Goal: Use online tool/utility: Utilize a website feature to perform a specific function

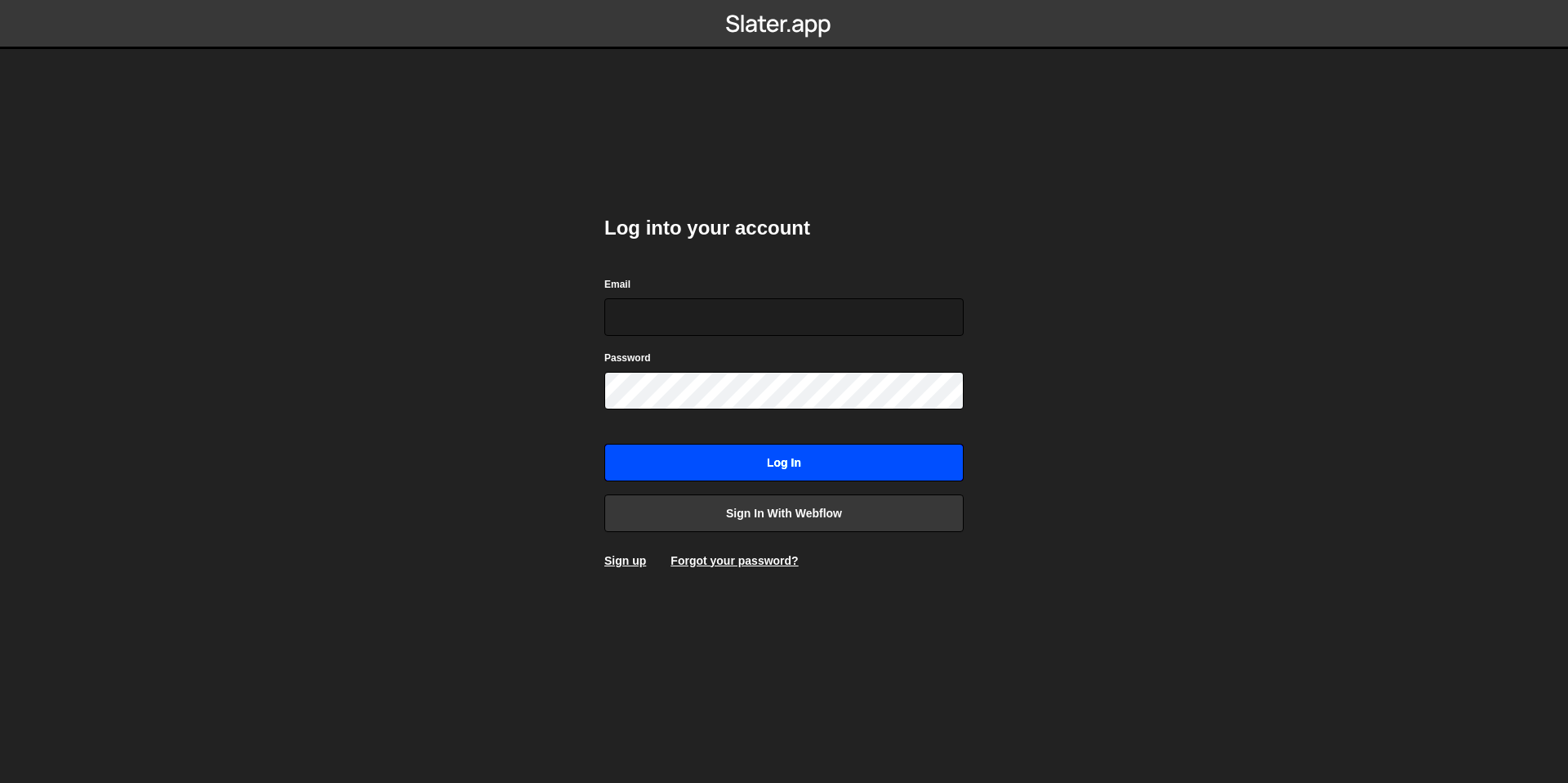
type input "amyahyacoup@gmail.com"
click at [735, 454] on input "Log in" at bounding box center [784, 463] width 359 height 38
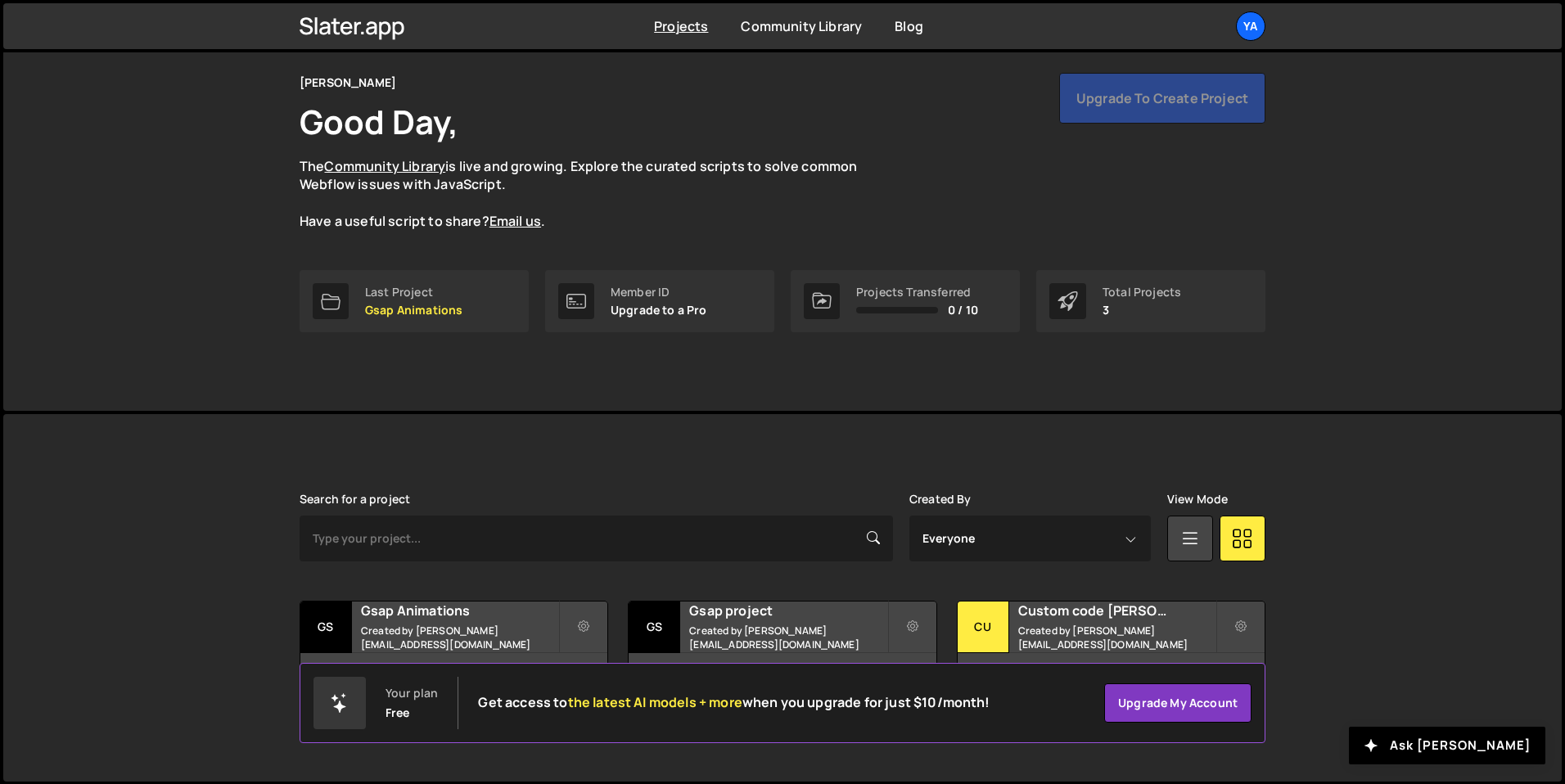
scroll to position [59, 0]
click at [810, 627] on div "Gsap project Created by [EMAIL_ADDRESS][DOMAIN_NAME]" at bounding box center [782, 625] width 307 height 51
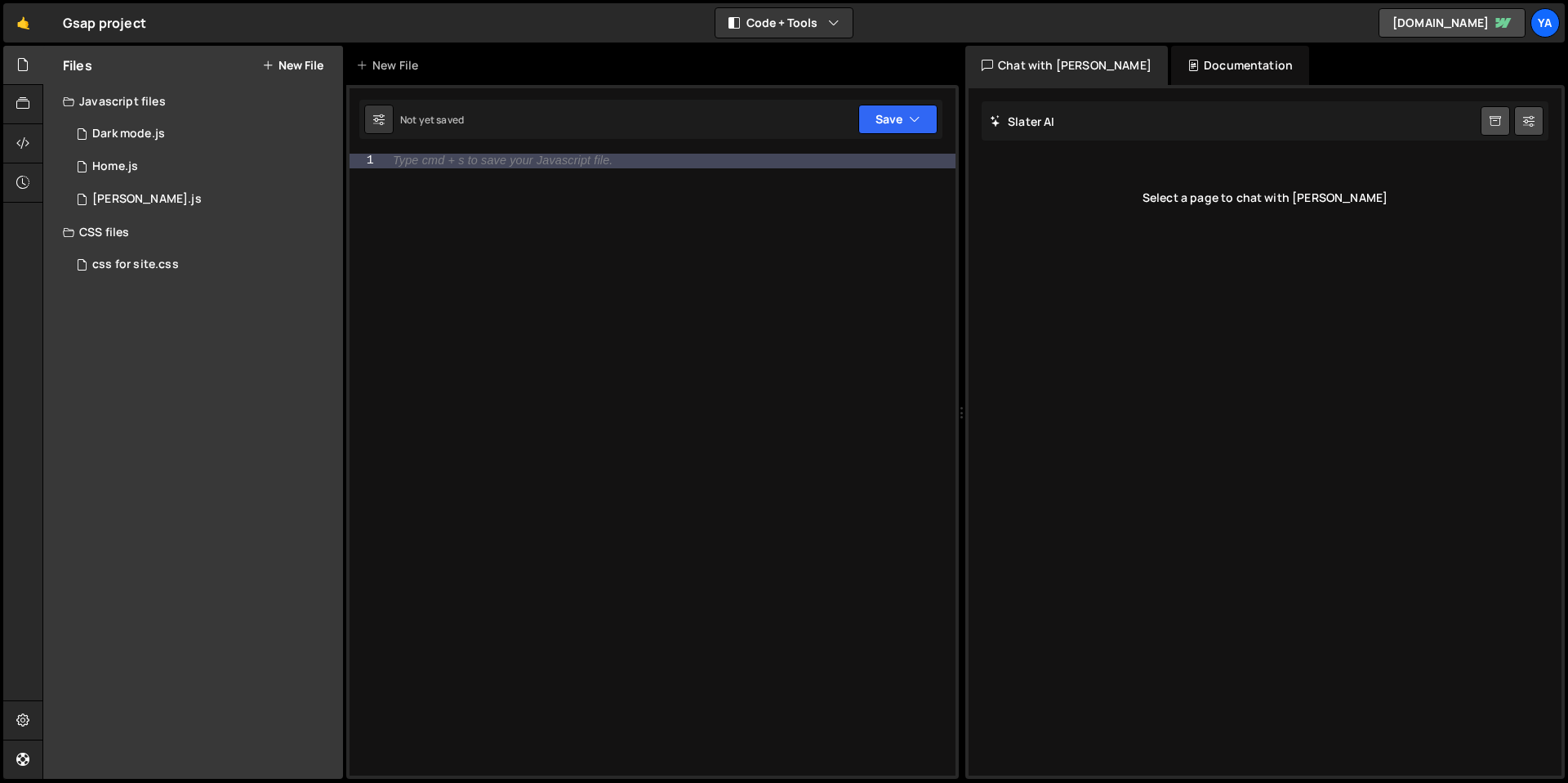
click at [509, 246] on div "Type cmd + s to save your Javascript file." at bounding box center [670, 479] width 571 height 651
click at [520, 241] on div "Type cmd + s to save your Javascript file." at bounding box center [670, 479] width 571 height 651
click at [524, 240] on div "Type cmd + s to save your Javascript file." at bounding box center [670, 479] width 571 height 651
click at [527, 239] on div "Type cmd + s to save your Javascript file." at bounding box center [670, 479] width 571 height 651
click at [548, 233] on div "Type cmd + s to save your Javascript file." at bounding box center [670, 479] width 571 height 651
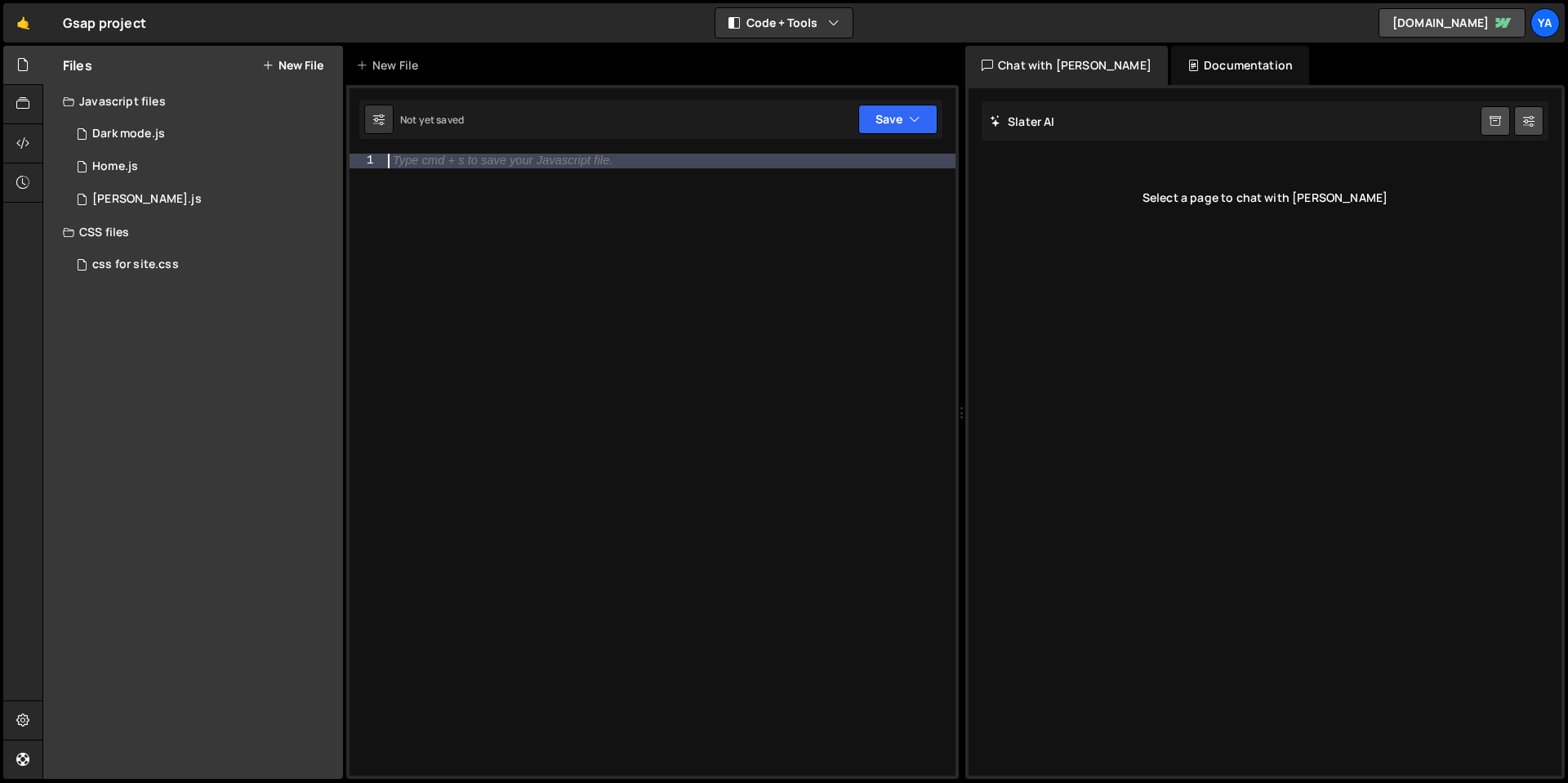
click at [519, 190] on div "Type cmd + s to save your Javascript file." at bounding box center [670, 479] width 571 height 651
click at [531, 188] on div "Type cmd + s to save your Javascript file." at bounding box center [670, 479] width 571 height 651
click at [538, 188] on div "Type cmd + s to save your Javascript file." at bounding box center [670, 479] width 571 height 651
click at [511, 198] on div "Type cmd + s to save your Javascript file." at bounding box center [670, 479] width 571 height 651
click at [304, 60] on button "New File" at bounding box center [292, 65] width 61 height 13
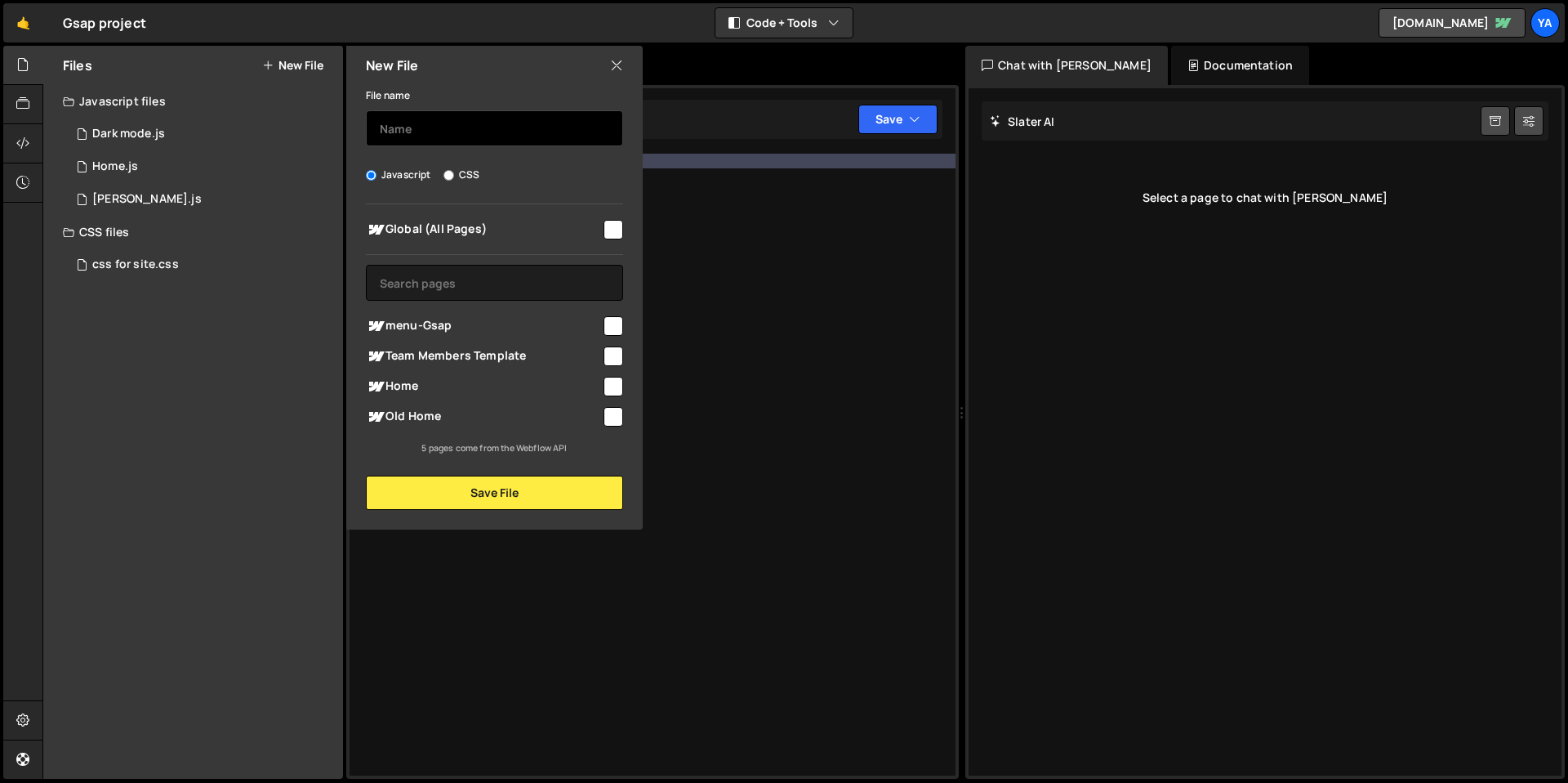
click at [437, 127] on input "text" at bounding box center [494, 128] width 257 height 36
type input "audio.js"
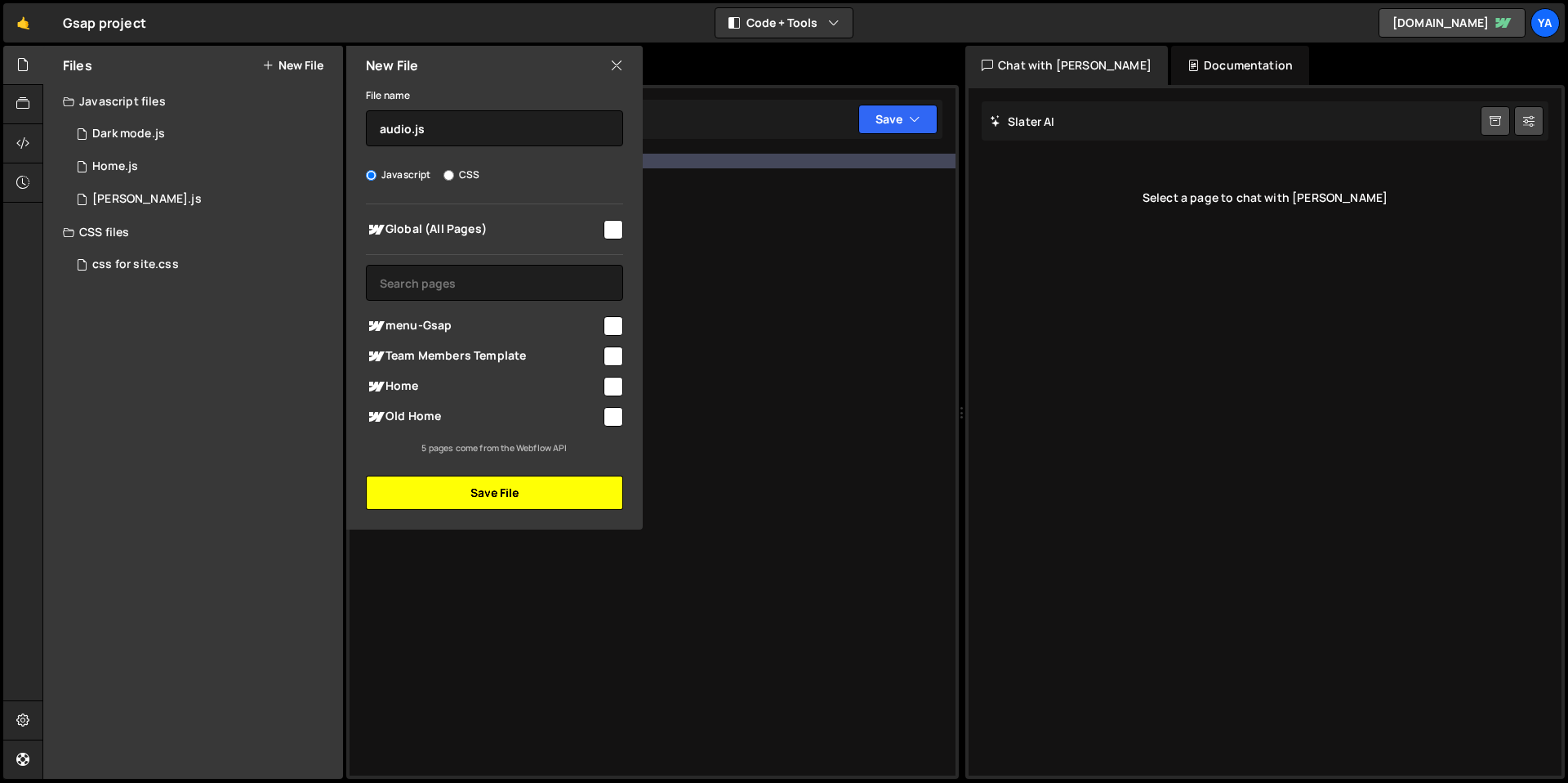
click at [501, 498] on button "Save File" at bounding box center [494, 493] width 257 height 34
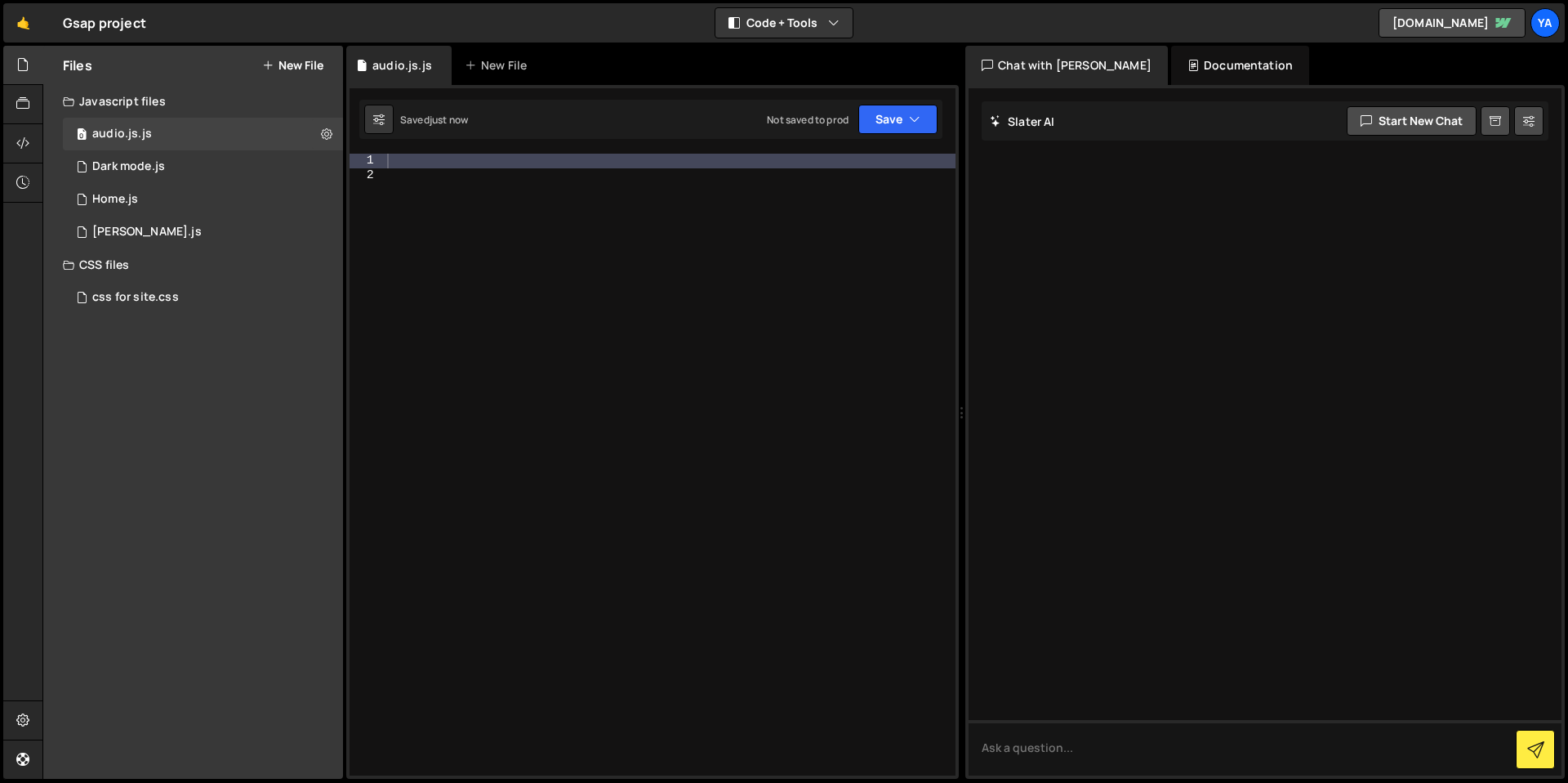
click at [456, 153] on div at bounding box center [670, 479] width 572 height 651
click at [455, 163] on div at bounding box center [670, 479] width 572 height 651
type textarea "I"
click at [1073, 731] on textarea at bounding box center [1265, 748] width 593 height 55
click at [1275, 751] on textarea "i want to create a custom audio player with a visualizer, how can I do it" at bounding box center [1265, 748] width 593 height 55
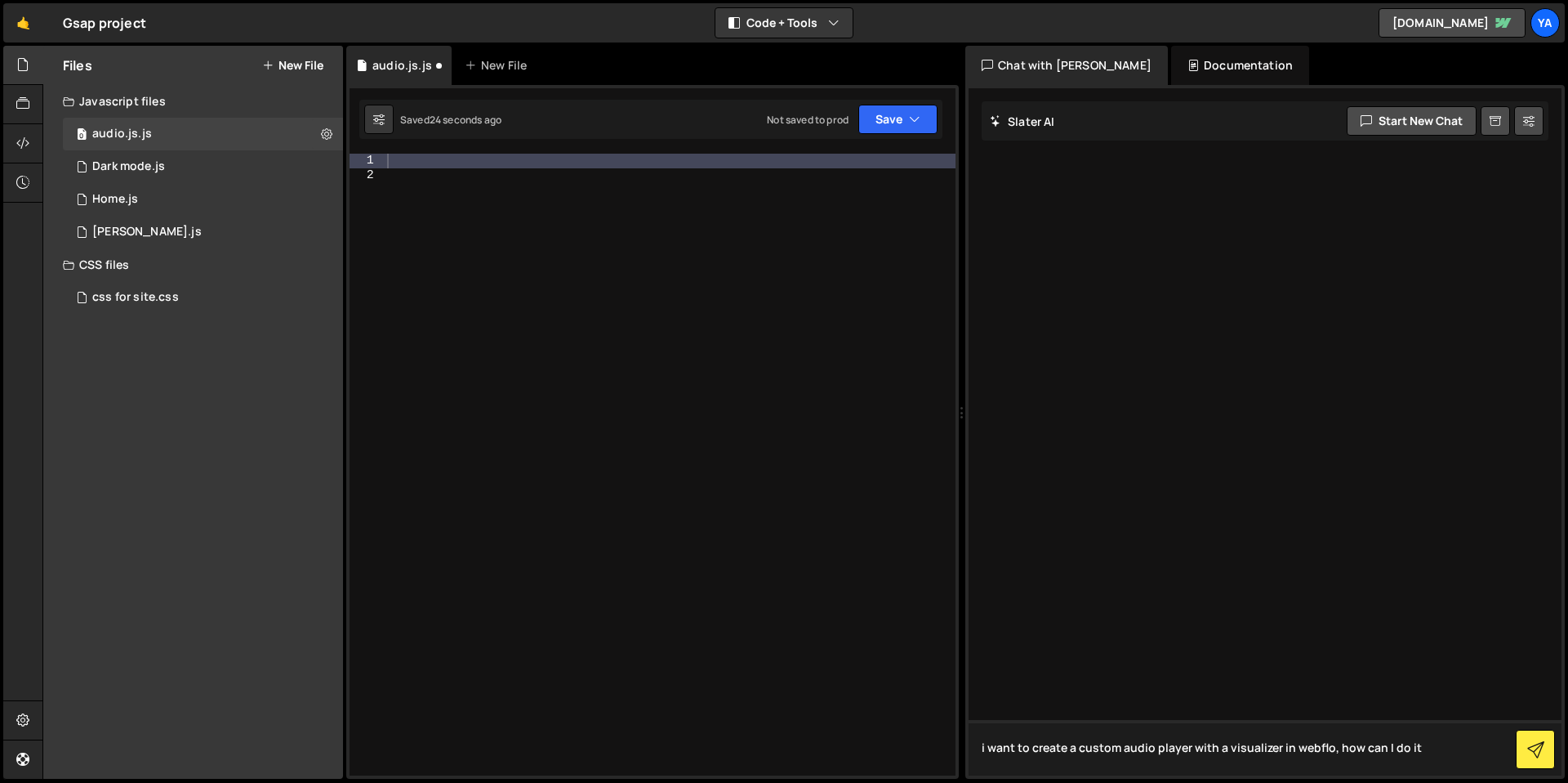
type textarea "i want to create a custom audio player with a visualizer in webflow, how can I …"
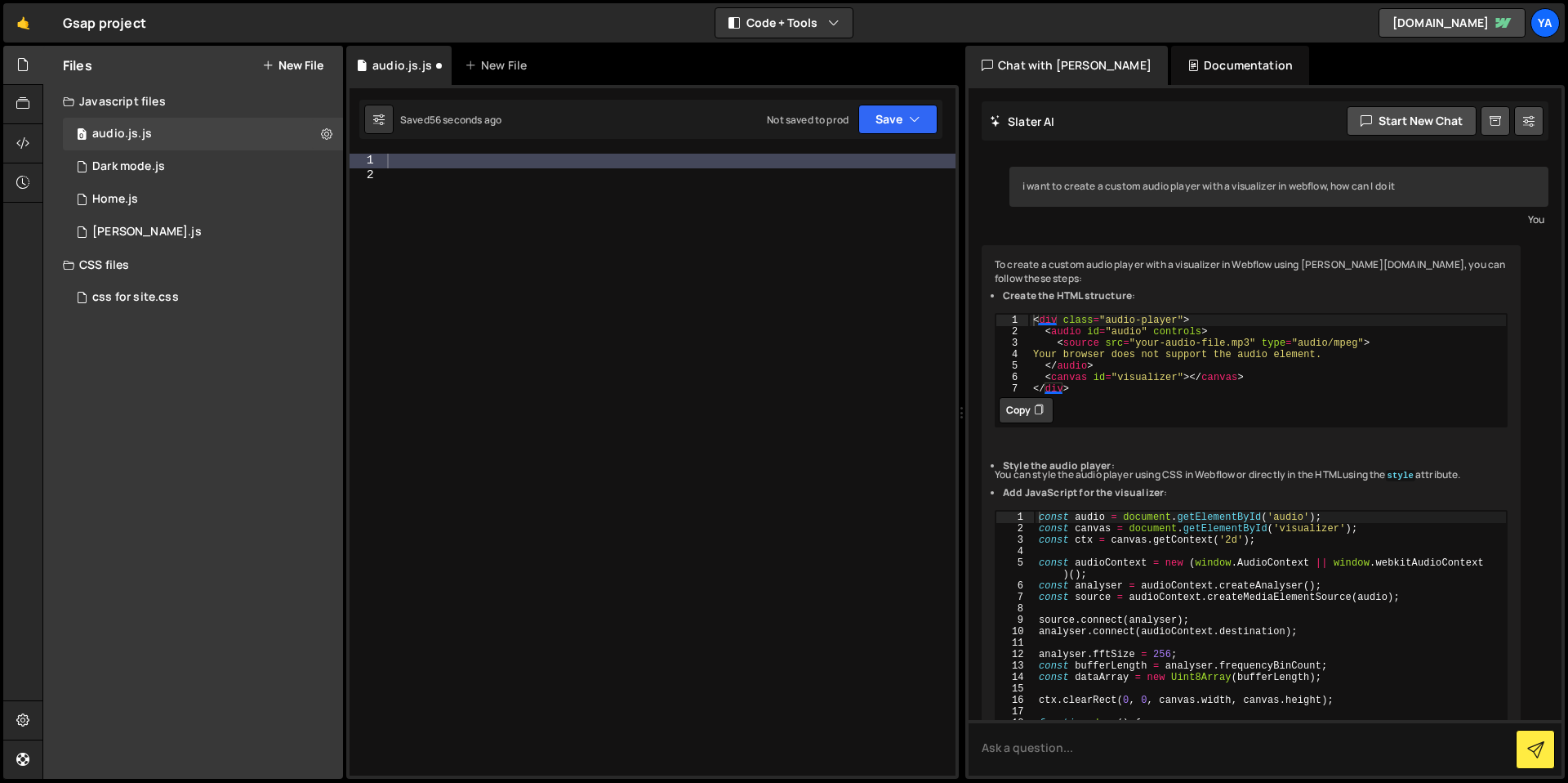
click at [1106, 356] on div "< div class = "audio-player" > < audio id = "audio" controls > < source src = "…" at bounding box center [1267, 365] width 478 height 103
click at [1133, 333] on div "< div class = "audio-player" > < audio id = "audio" controls > < source src = "…" at bounding box center [1267, 365] width 478 height 103
drag, startPoint x: 1156, startPoint y: 330, endPoint x: 1179, endPoint y: 330, distance: 23.0
click at [1158, 330] on div "< div class = "audio-player" > < audio id = "audio" controls > < source src = "…" at bounding box center [1267, 365] width 478 height 103
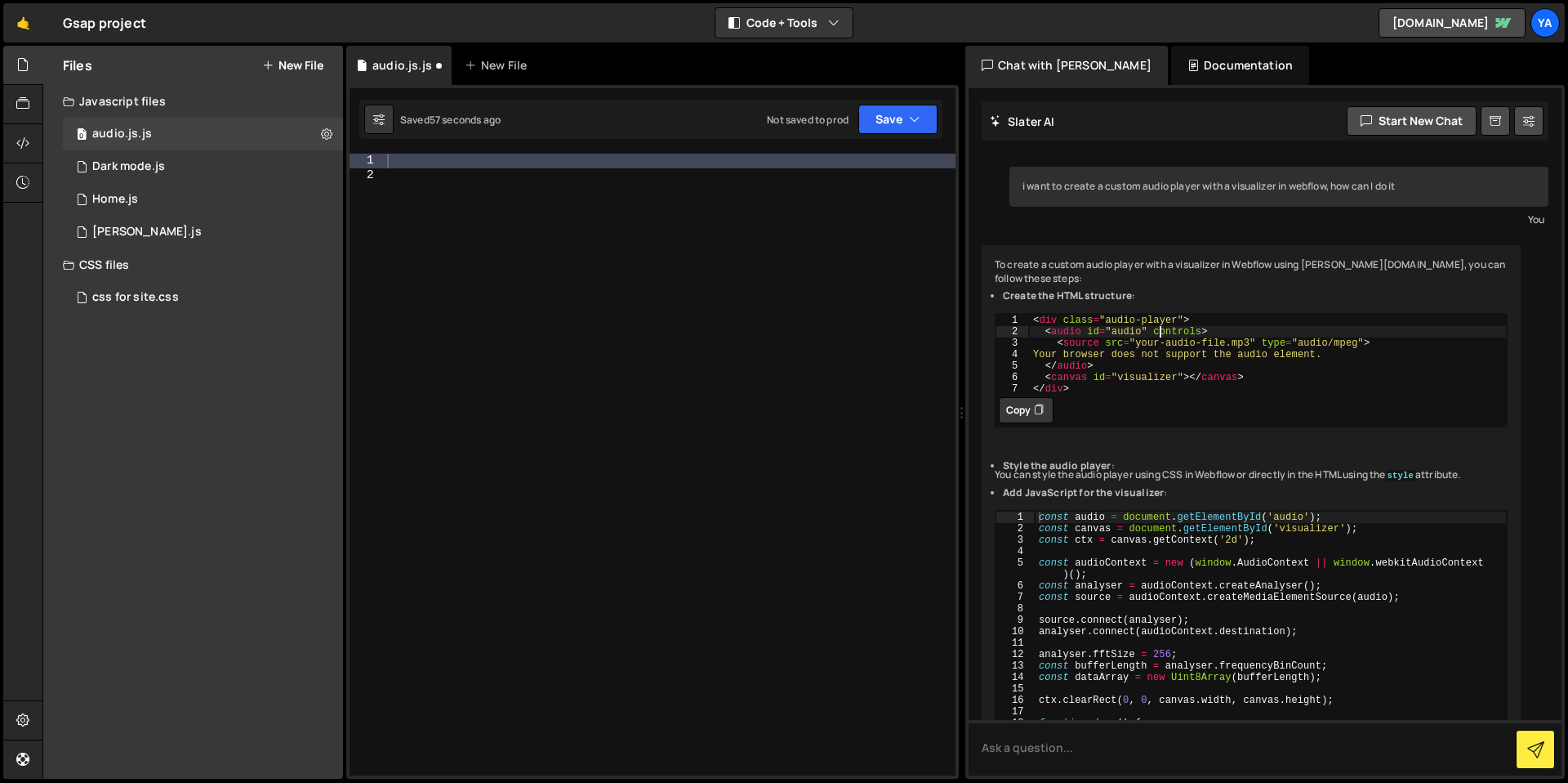
drag, startPoint x: 1179, startPoint y: 330, endPoint x: 1195, endPoint y: 330, distance: 16.0
click at [1181, 330] on div "< div class = "audio-player" > < audio id = "audio" controls > < source src = "…" at bounding box center [1267, 365] width 478 height 103
click at [1198, 330] on div "< div class = "audio-player" > < audio id = "audio" controls > < source src = "…" at bounding box center [1267, 365] width 478 height 103
click at [1207, 331] on div "< div class = "audio-player" > < audio id = "audio" controls > < source src = "…" at bounding box center [1267, 365] width 478 height 103
drag, startPoint x: 1213, startPoint y: 332, endPoint x: 1224, endPoint y: 332, distance: 11.0
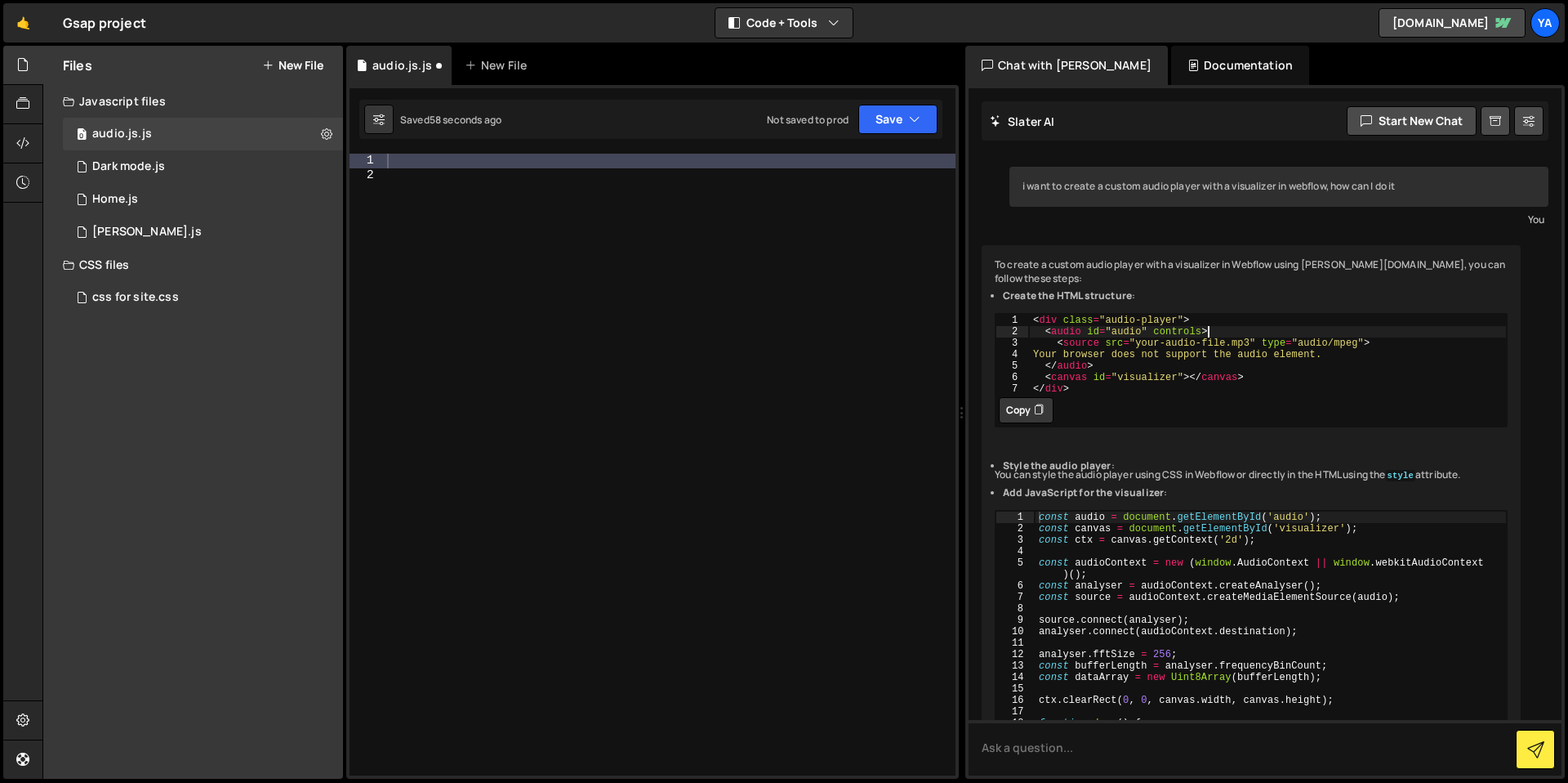
click at [1215, 332] on div "< div class = "audio-player" > < audio id = "audio" controls > < source src = "…" at bounding box center [1267, 365] width 478 height 103
click at [1230, 333] on div "< div class = "audio-player" > < audio id = "audio" controls > < source src = "…" at bounding box center [1267, 365] width 478 height 103
click at [1238, 332] on div "< div class = "audio-player" > < audio id = "audio" controls > < source src = "…" at bounding box center [1267, 365] width 478 height 103
click at [1236, 338] on div "< div class = "audio-player" > < audio id = "audio" controls > < source src = "…" at bounding box center [1267, 365] width 478 height 103
click at [1231, 332] on div "< div class = "audio-player" > < audio id = "audio" controls > < source src = "…" at bounding box center [1267, 365] width 478 height 103
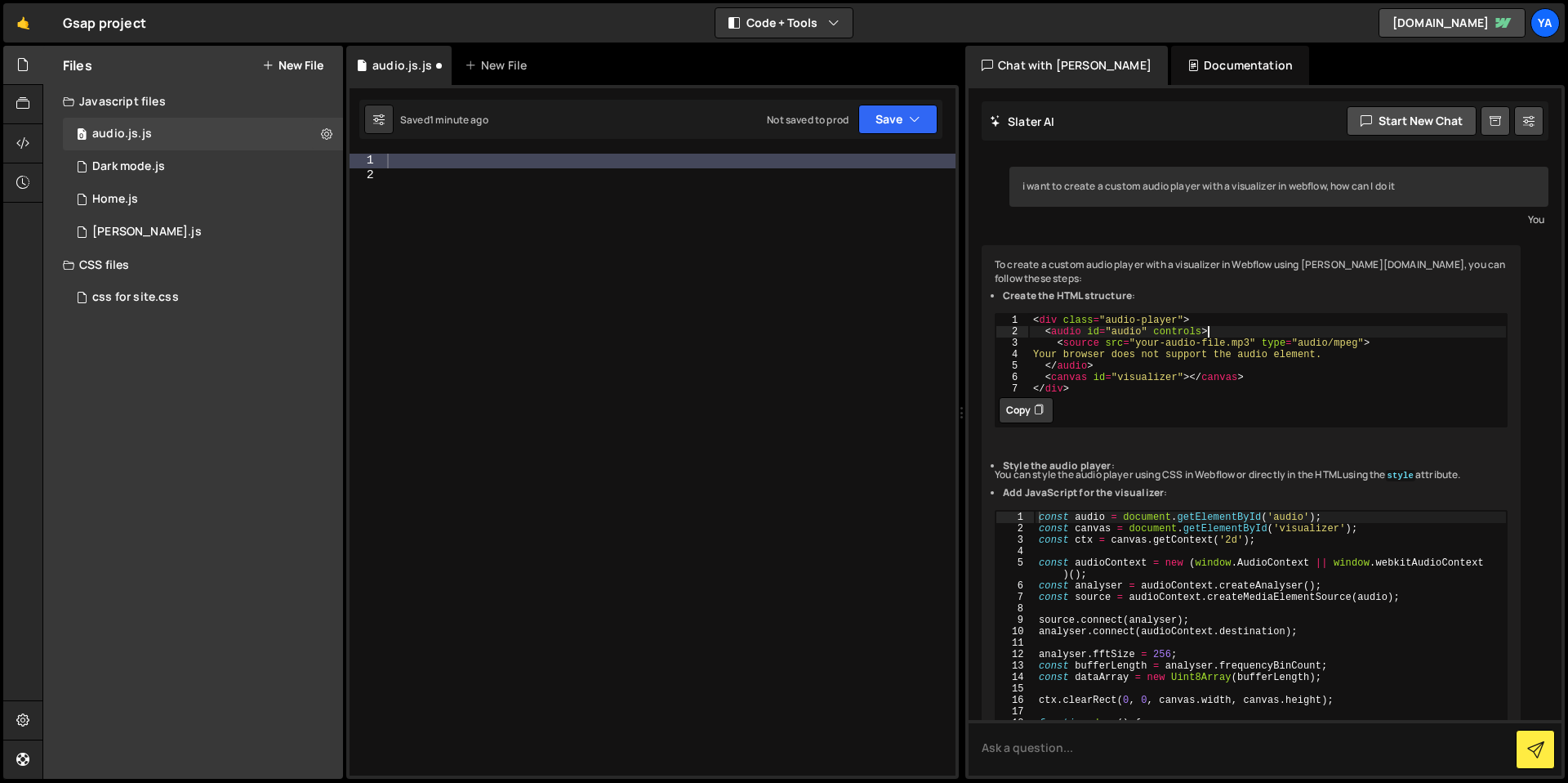
drag, startPoint x: 1249, startPoint y: 331, endPoint x: 1267, endPoint y: 332, distance: 18.0
click at [1250, 332] on div "< div class = "audio-player" > < audio id = "audio" controls > < source src = "…" at bounding box center [1267, 365] width 478 height 103
click at [1269, 332] on div "< div class = "audio-player" > < audio id = "audio" controls > < source src = "…" at bounding box center [1267, 365] width 478 height 103
click at [1278, 332] on div "< div class = "audio-player" > < audio id = "audio" controls > < source src = "…" at bounding box center [1267, 365] width 478 height 103
click at [1277, 368] on div "< div class = "audio-player" > < audio id = "audio" controls > < source src = "…" at bounding box center [1267, 365] width 478 height 103
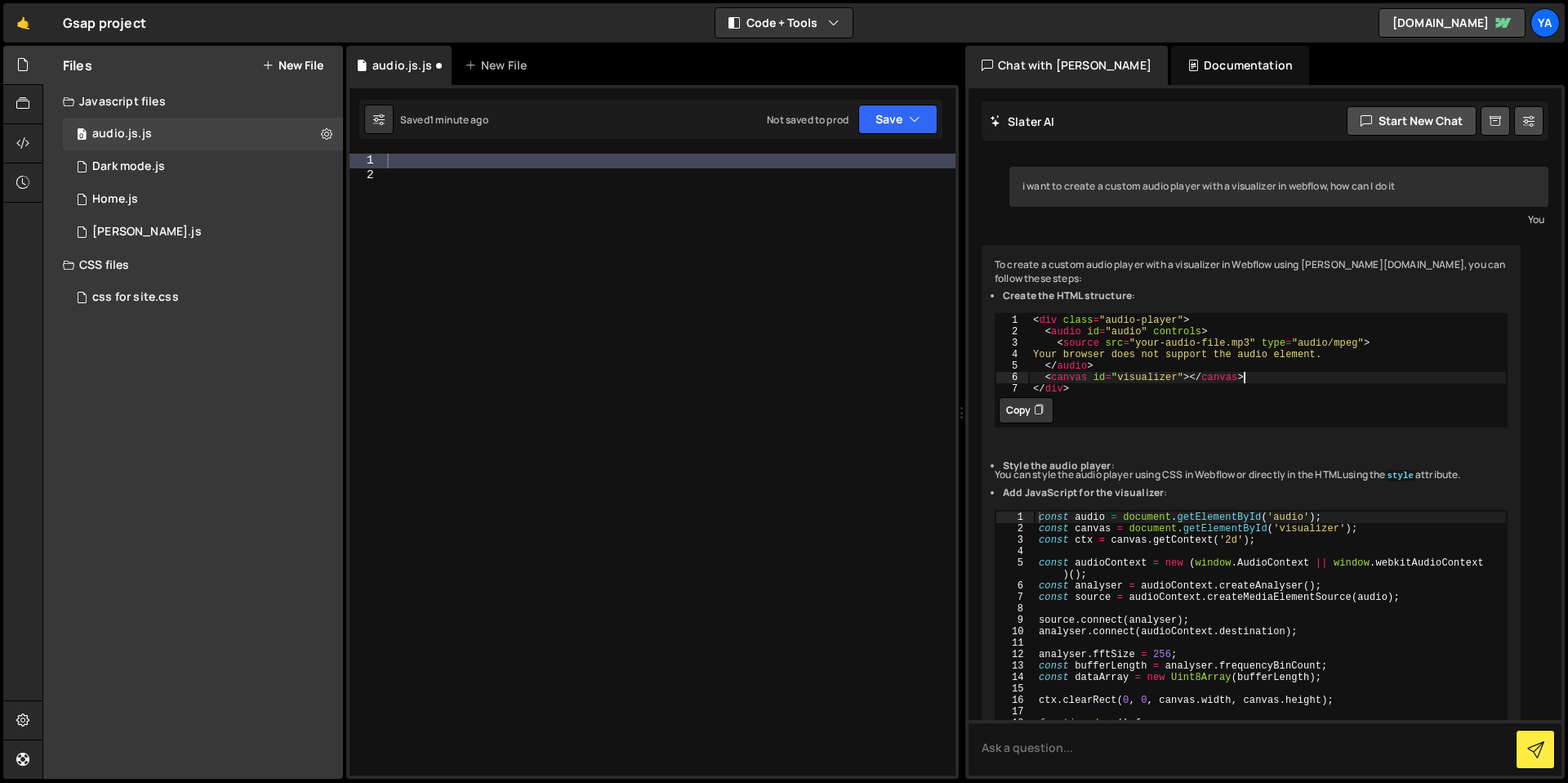
click at [1263, 376] on div "< div class = "audio-player" > < audio id = "audio" controls > < source src = "…" at bounding box center [1267, 365] width 478 height 103
drag, startPoint x: 1236, startPoint y: 380, endPoint x: 1038, endPoint y: 372, distance: 198.2
click at [1038, 372] on div "< div class = "audio-player" > < audio id = "audio" controls > < source src = "…" at bounding box center [1267, 365] width 478 height 103
click at [1150, 392] on div "< div class = "audio-player" > < audio id = "audio" controls > < source src = "…" at bounding box center [1267, 365] width 478 height 103
type textarea "</div>"
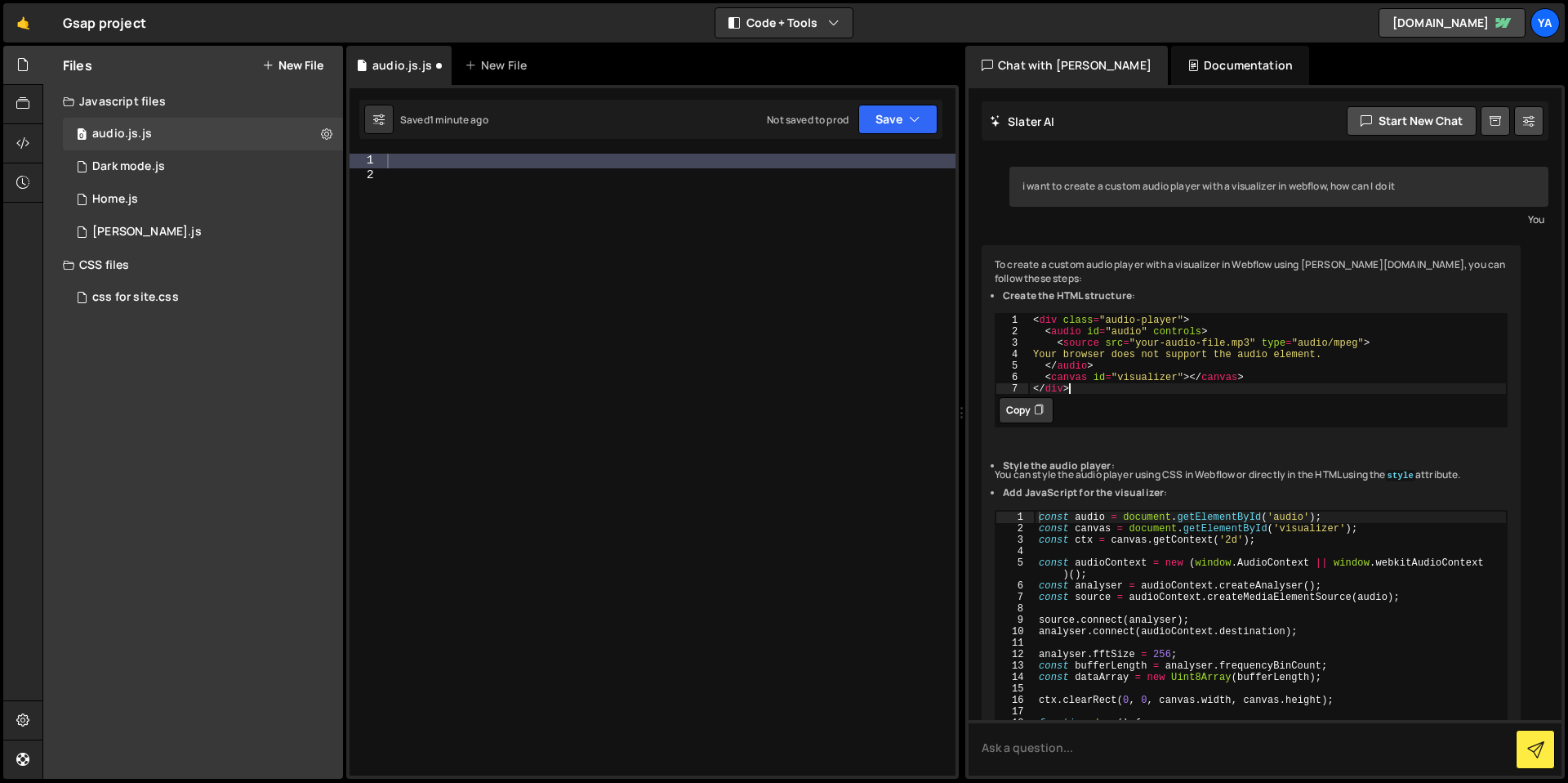
click at [1038, 407] on icon at bounding box center [1038, 410] width 9 height 16
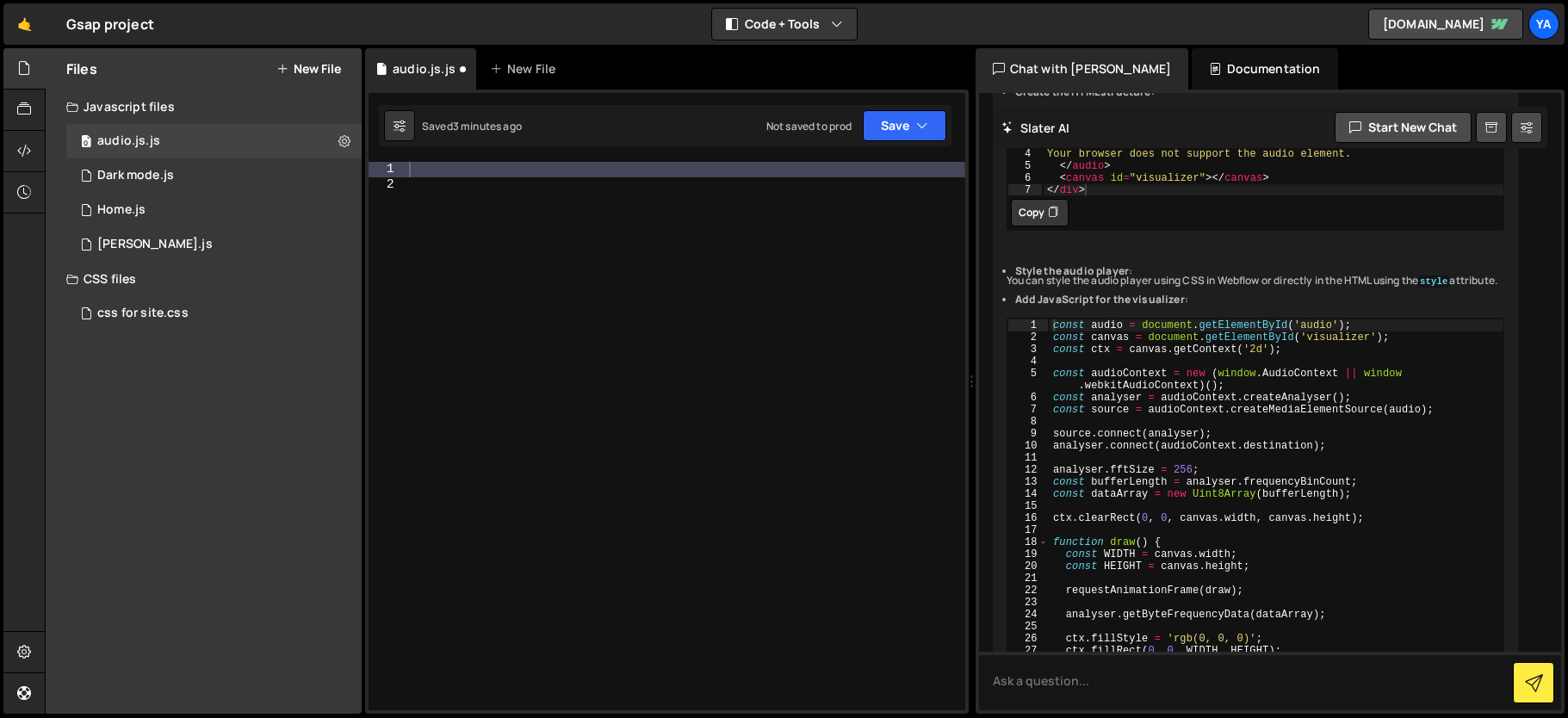
scroll to position [724, 0]
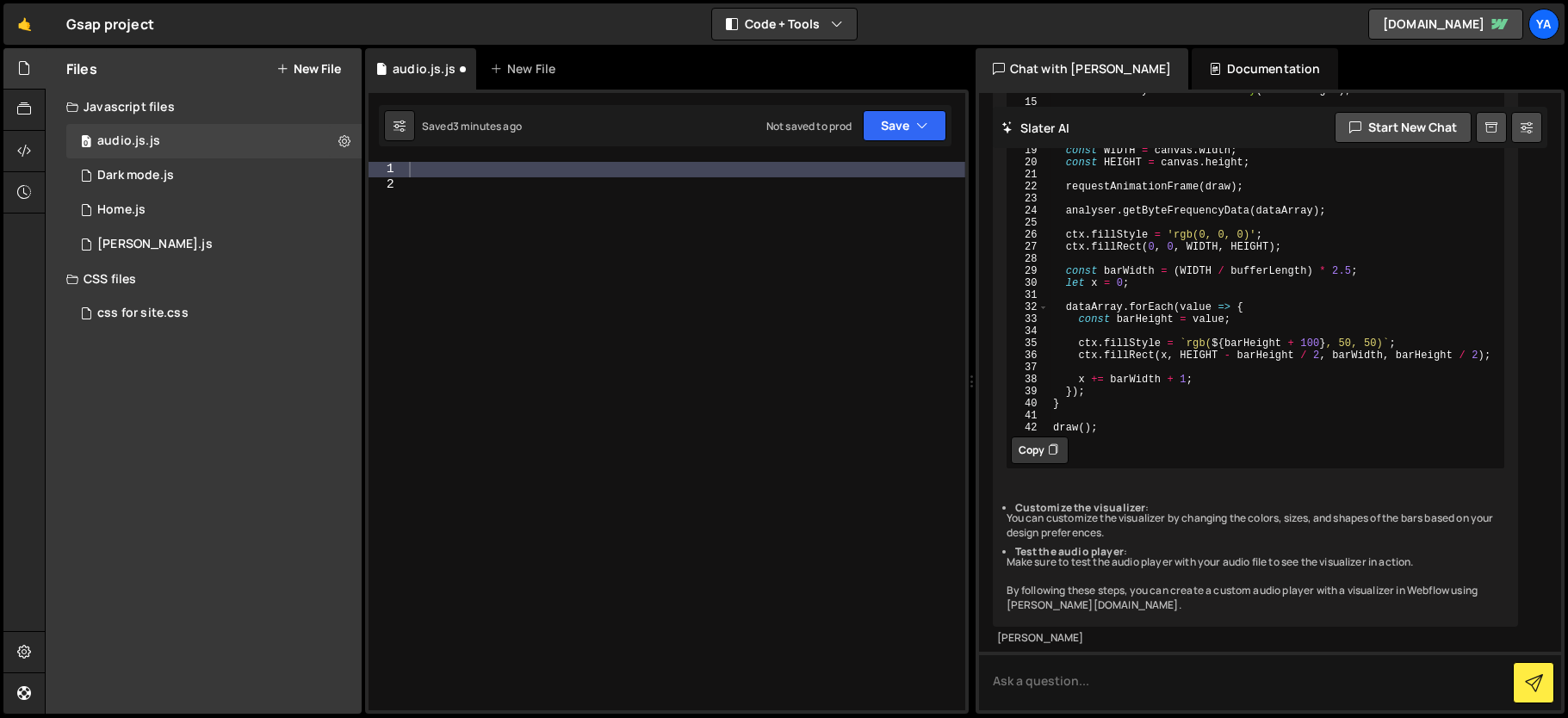
click at [1021, 437] on button "Copy" at bounding box center [1040, 450] width 58 height 27
click at [564, 234] on div at bounding box center [685, 451] width 560 height 579
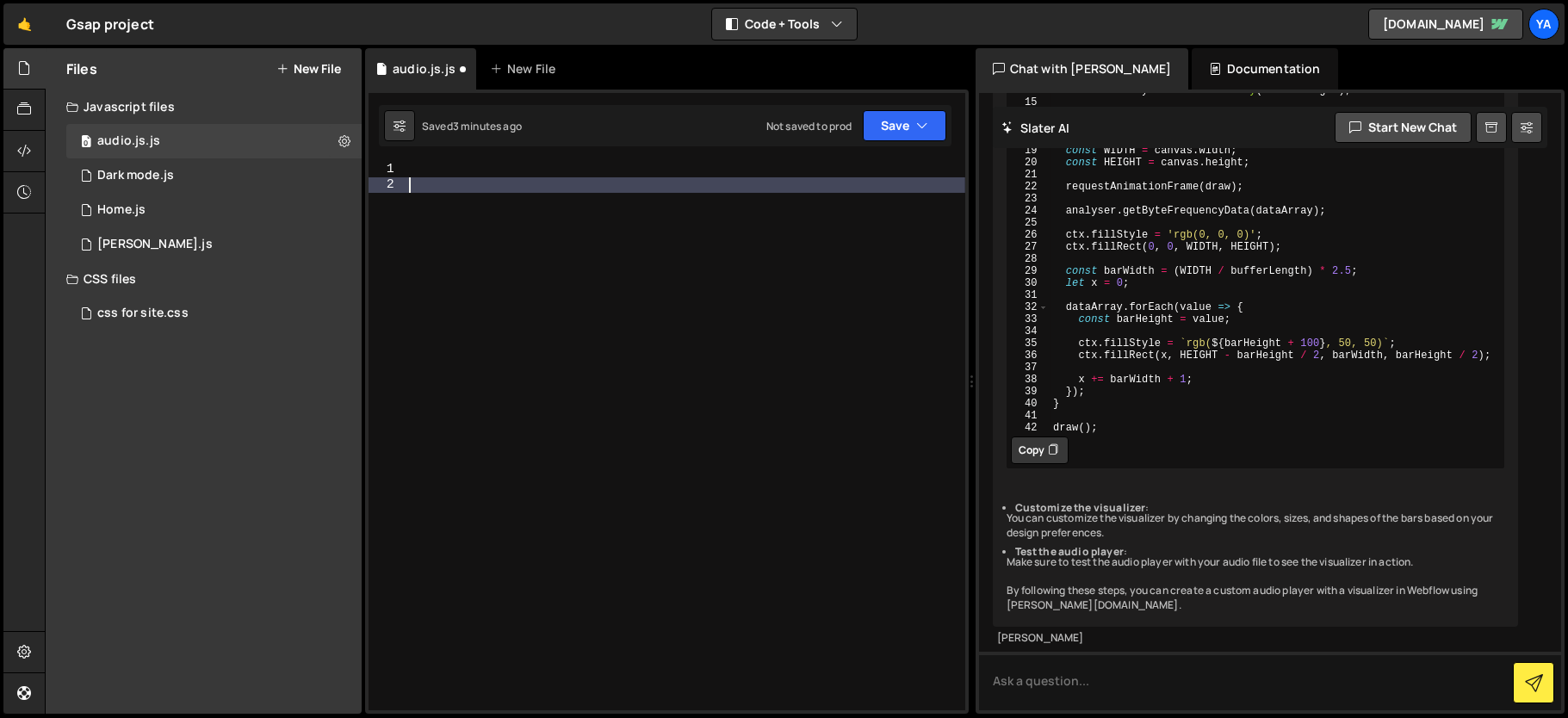
paste textarea "draw();"
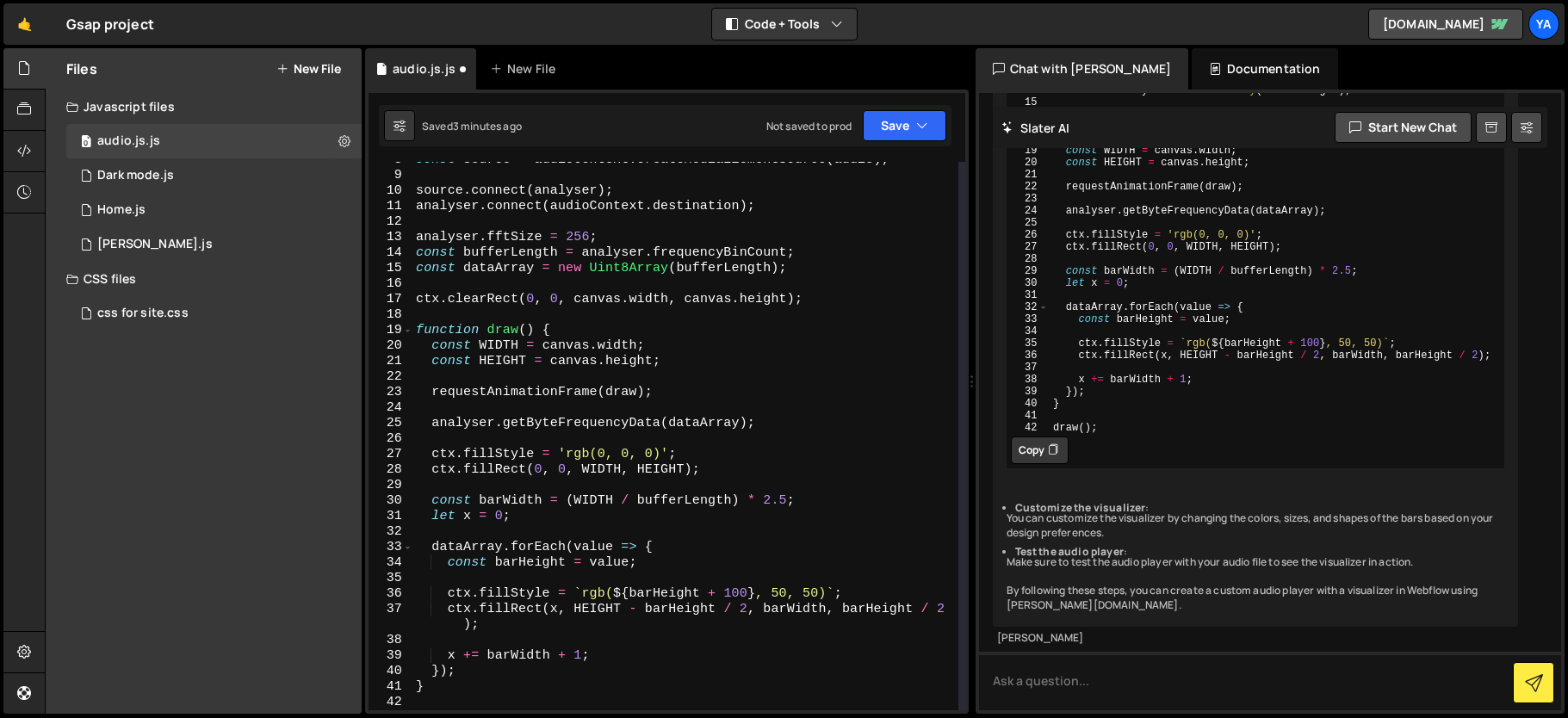
scroll to position [0, 0]
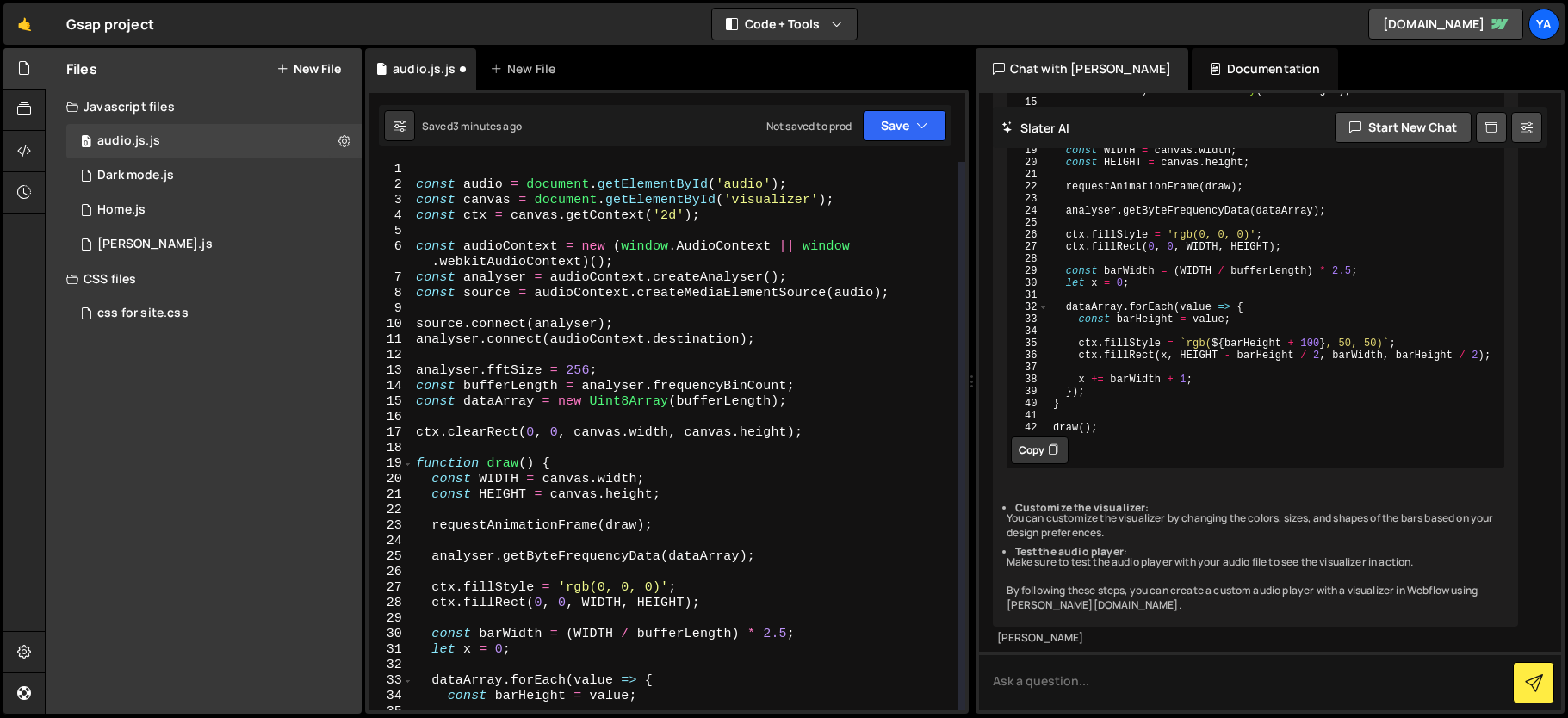
click at [748, 248] on div "const audio = document . getElementById ( 'audio' ) ; const canvas = document .…" at bounding box center [685, 451] width 546 height 579
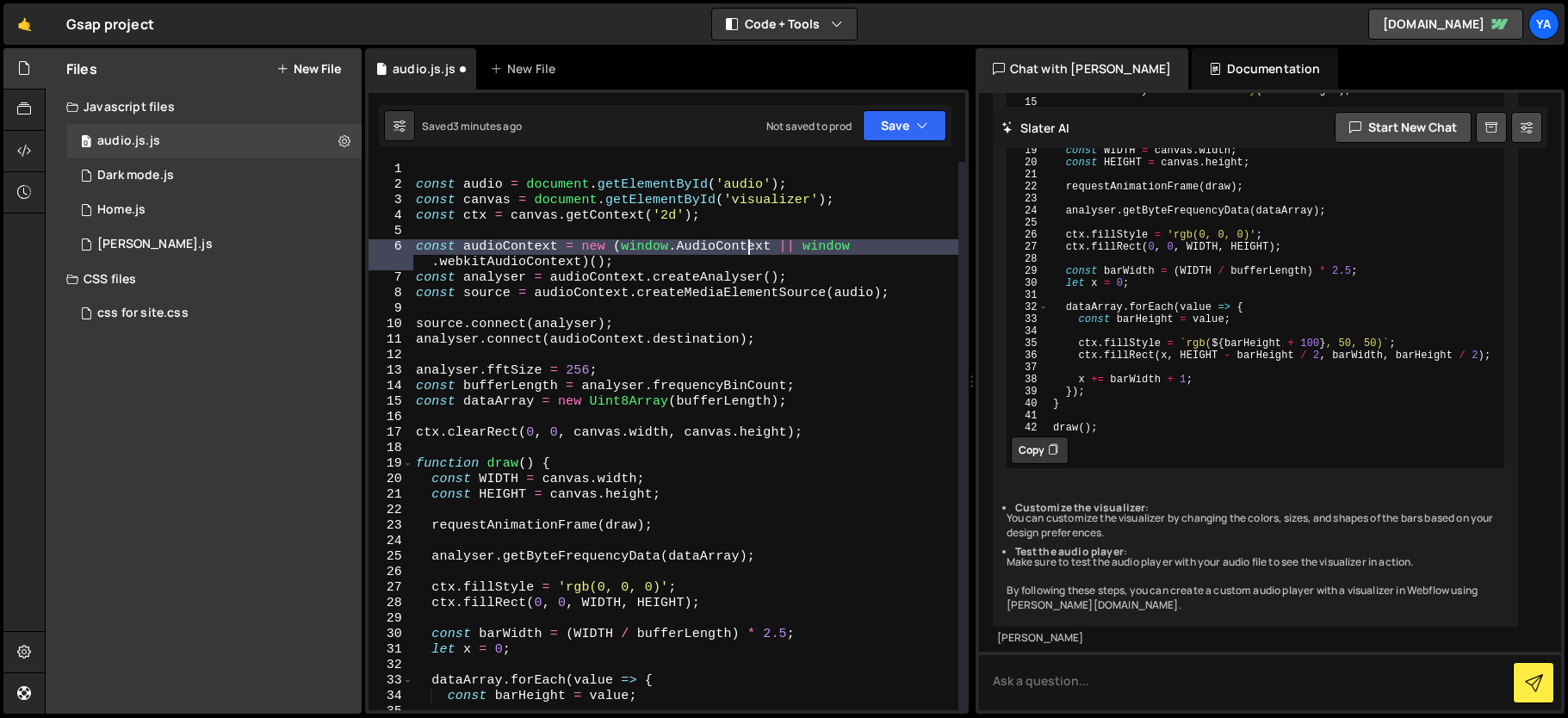
click at [826, 209] on div "const audio = document . getElementById ( 'audio' ) ; const canvas = document .…" at bounding box center [685, 451] width 546 height 579
click at [833, 205] on div "const audio = document . getElementById ( 'audio' ) ; const canvas = document .…" at bounding box center [685, 451] width 546 height 579
type textarea "const canvas = document.getElementById('visualizer');"
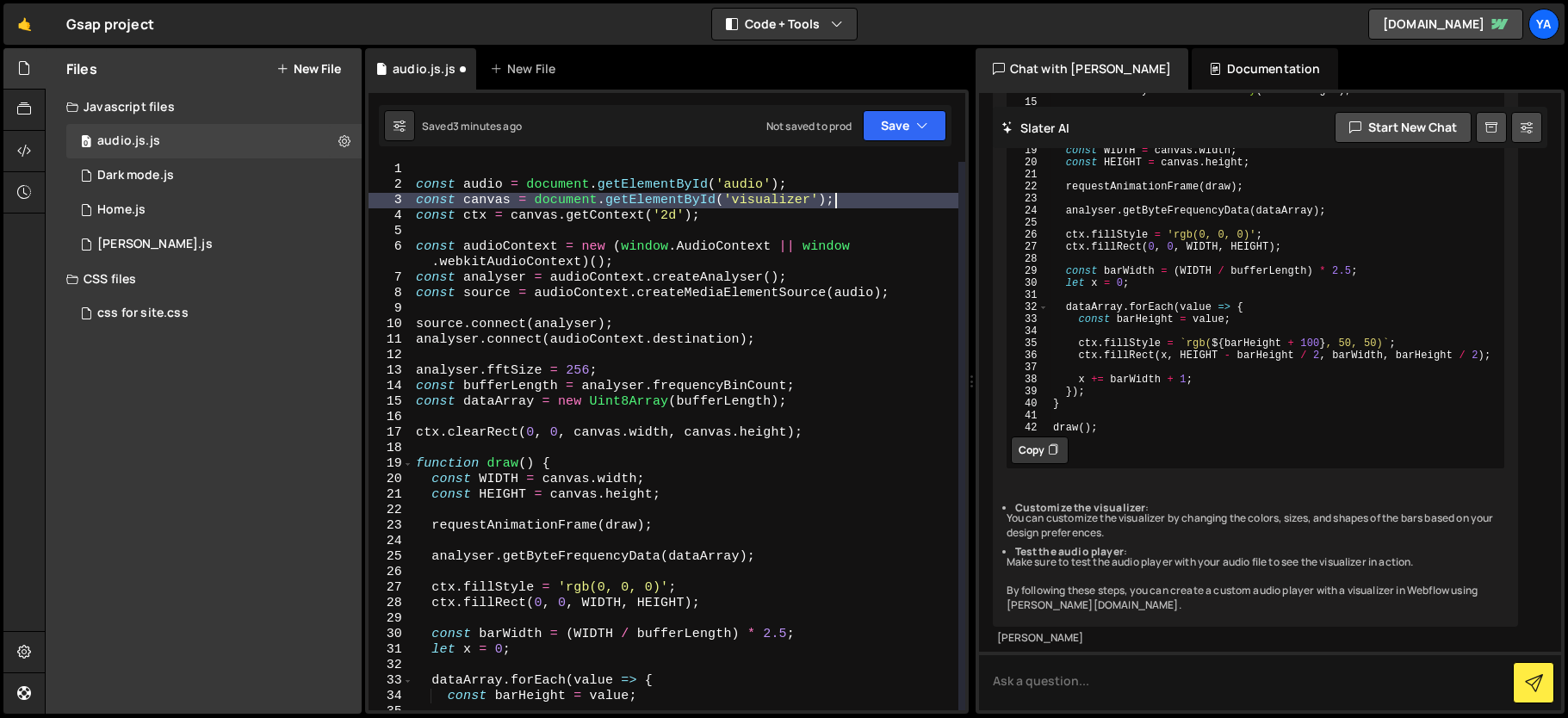
click at [883, 171] on div "const audio = document . getElementById ( 'audio' ) ; const canvas = document .…" at bounding box center [685, 451] width 546 height 579
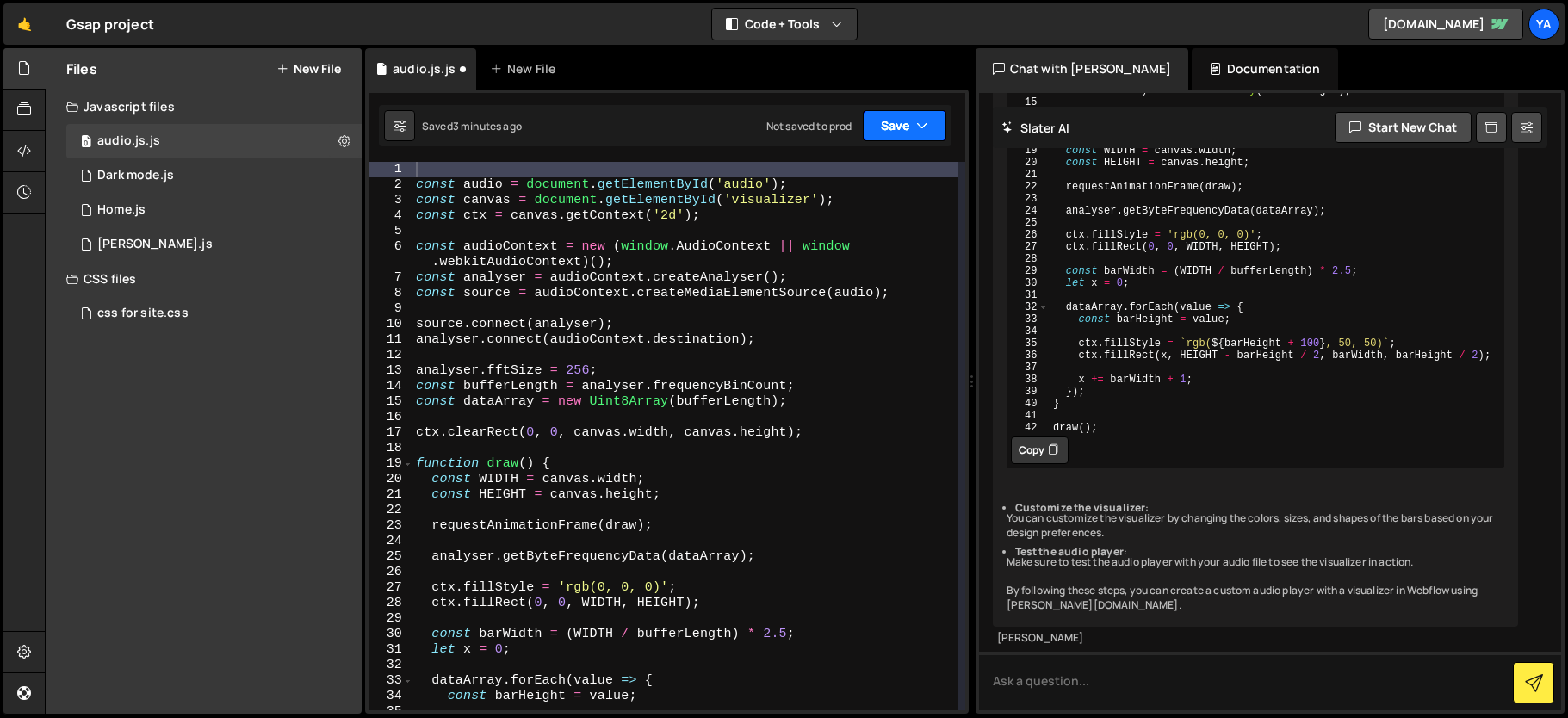
click at [922, 134] on button "Save" at bounding box center [904, 125] width 84 height 31
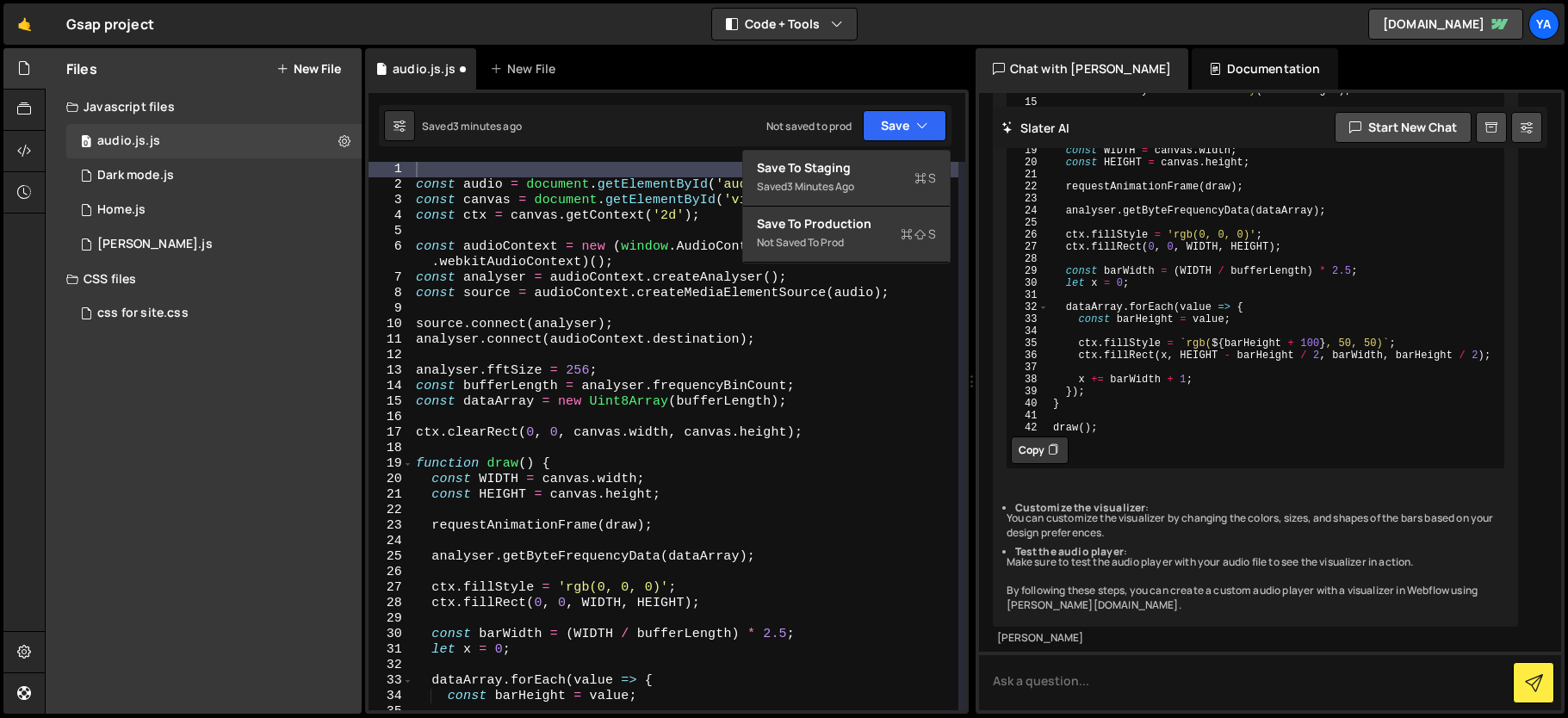
click at [639, 273] on div "const audio = document . getElementById ( 'audio' ) ; const canvas = document .…" at bounding box center [685, 451] width 546 height 579
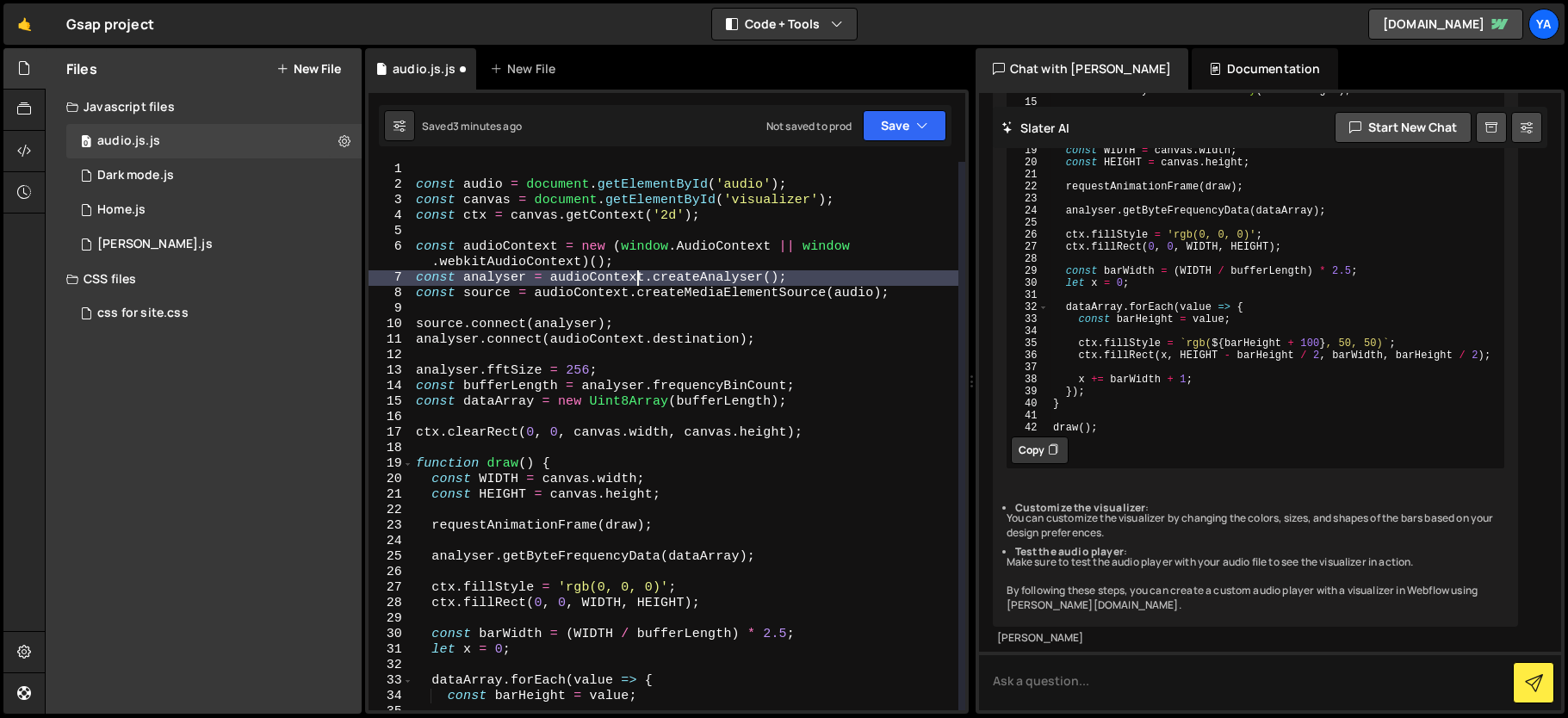
type textarea "I wn"
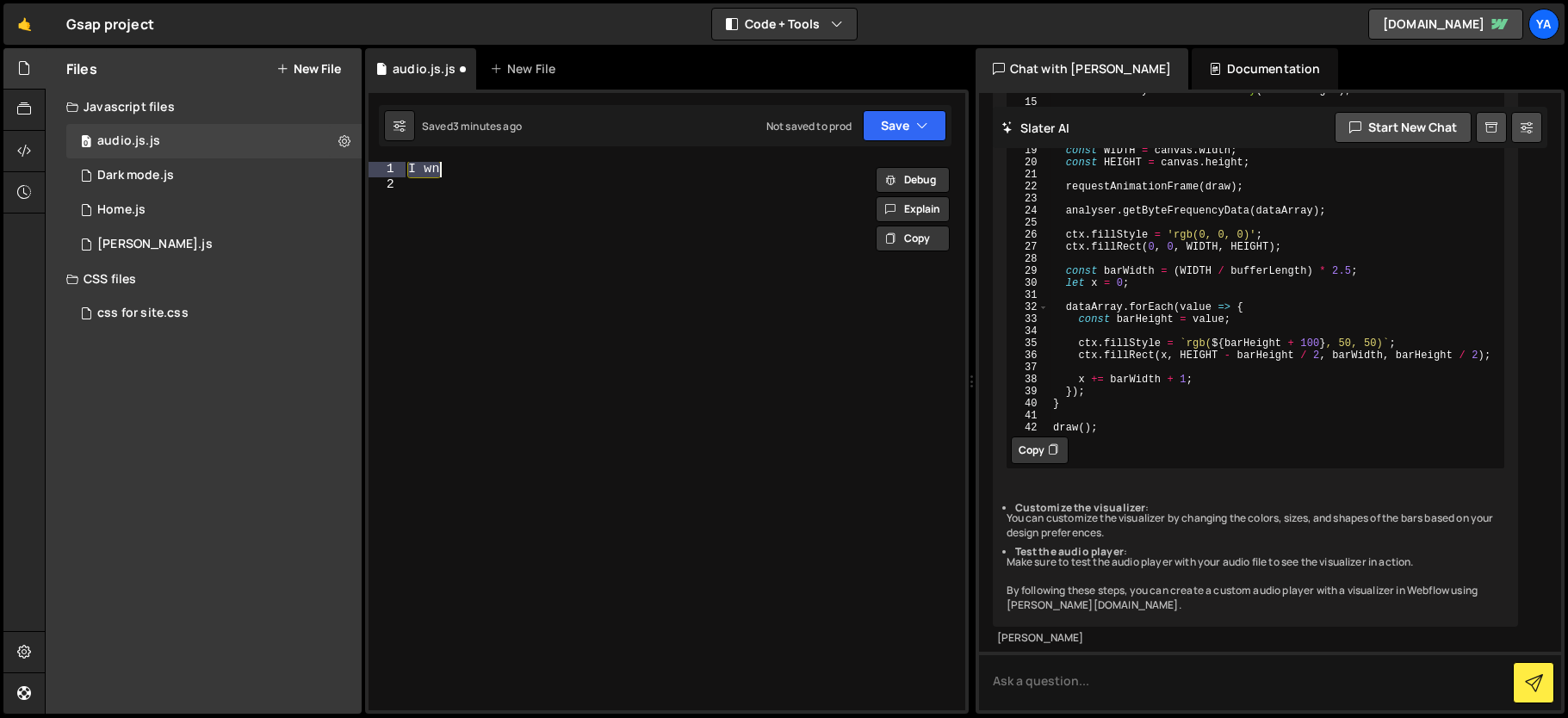
click at [629, 253] on div "I wn" at bounding box center [685, 451] width 560 height 579
